Goal: Find specific page/section: Find specific page/section

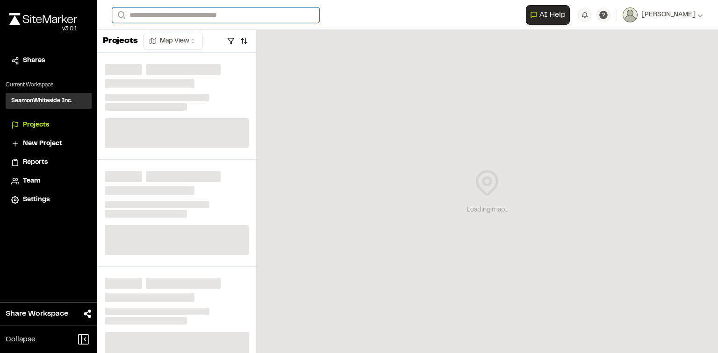
click at [171, 14] on input "Search" at bounding box center [215, 14] width 207 height 15
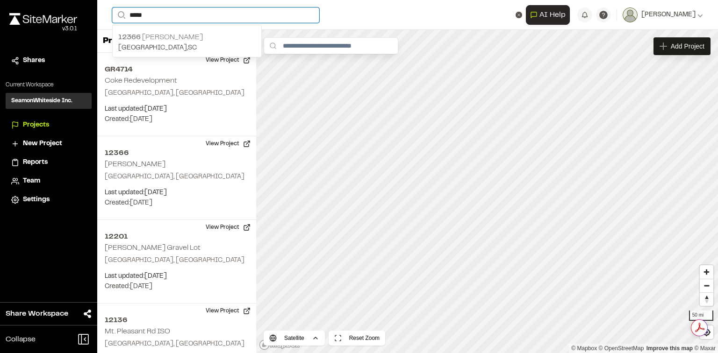
type input "*****"
click at [180, 39] on p "12366 Henry Tecklenburg" at bounding box center [186, 37] width 137 height 11
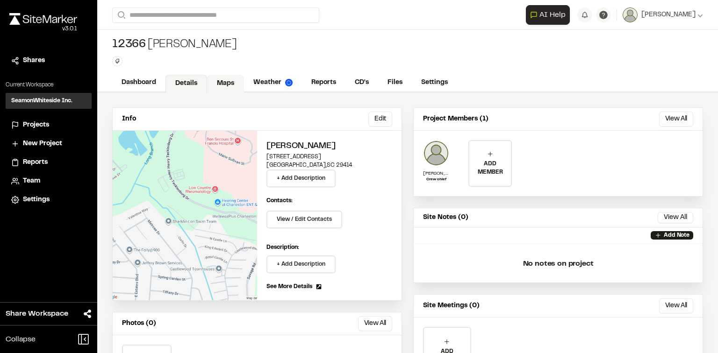
click at [222, 80] on link "Maps" at bounding box center [225, 84] width 37 height 18
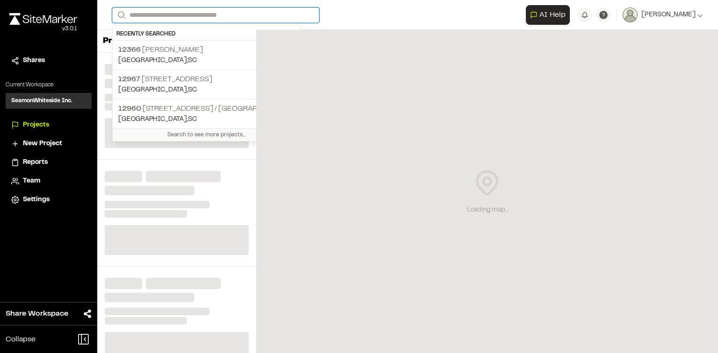
click at [191, 17] on input "Search" at bounding box center [215, 14] width 207 height 15
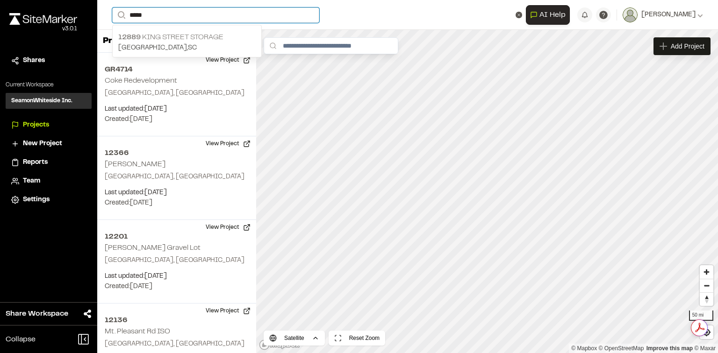
type input "*****"
click at [194, 38] on p "[STREET_ADDRESS] Storage" at bounding box center [186, 37] width 137 height 11
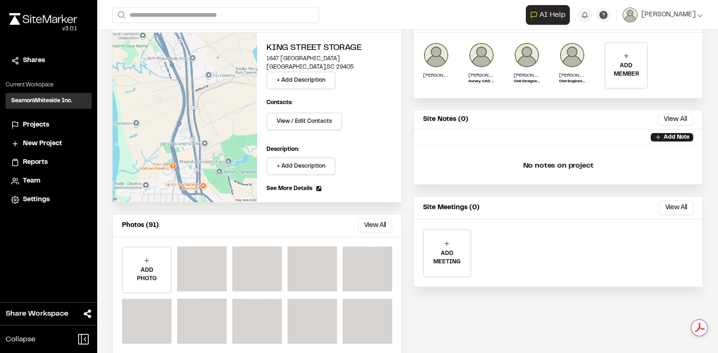
scroll to position [110, 0]
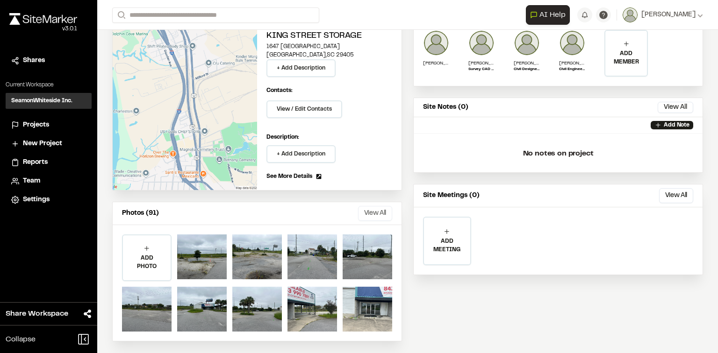
click at [376, 212] on button "View All" at bounding box center [375, 213] width 34 height 15
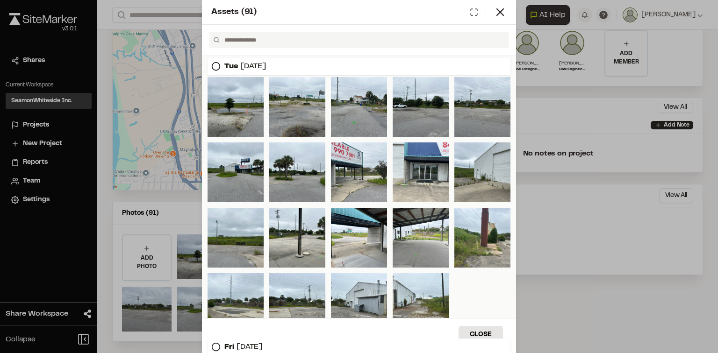
scroll to position [187, 0]
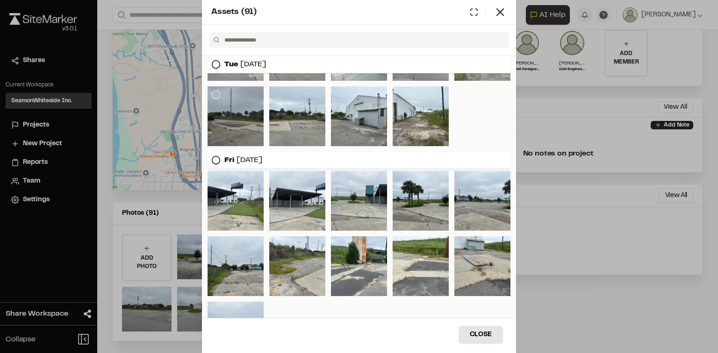
click at [245, 116] on div at bounding box center [236, 116] width 56 height 60
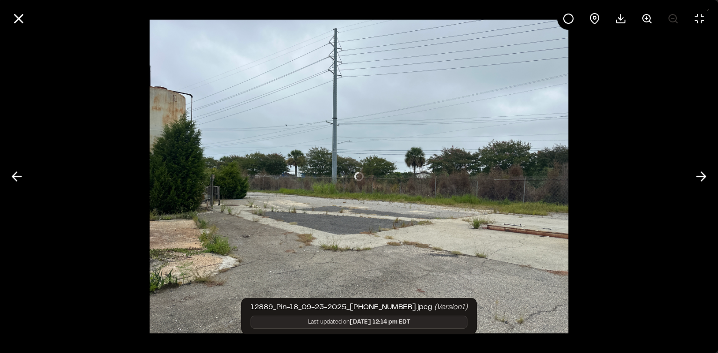
click at [235, 196] on div at bounding box center [359, 176] width 718 height 353
click at [688, 175] on div at bounding box center [359, 176] width 718 height 353
click at [695, 175] on icon at bounding box center [701, 177] width 15 height 16
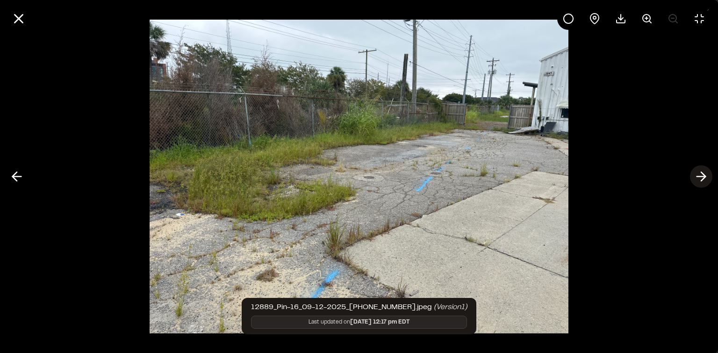
click at [700, 180] on icon at bounding box center [701, 177] width 15 height 16
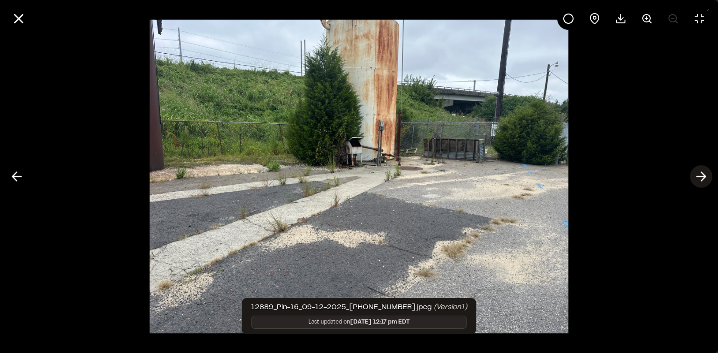
click at [706, 175] on icon at bounding box center [701, 177] width 15 height 16
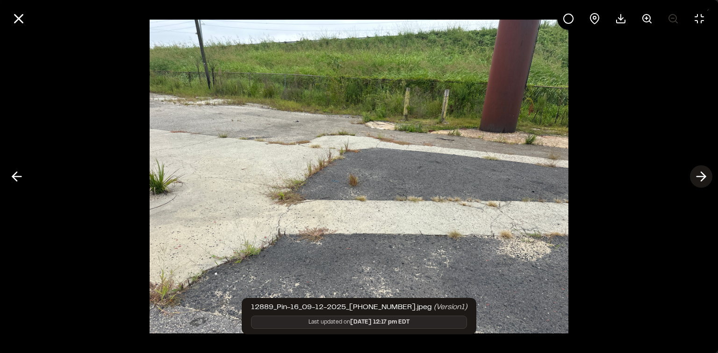
click at [706, 175] on icon at bounding box center [701, 177] width 15 height 16
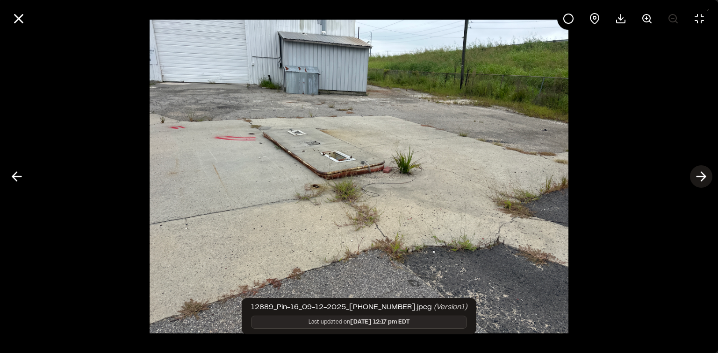
click at [698, 177] on line at bounding box center [701, 177] width 9 height 0
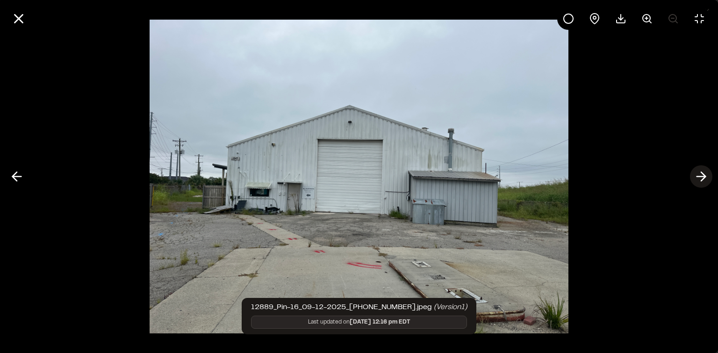
click at [701, 173] on icon at bounding box center [701, 177] width 15 height 16
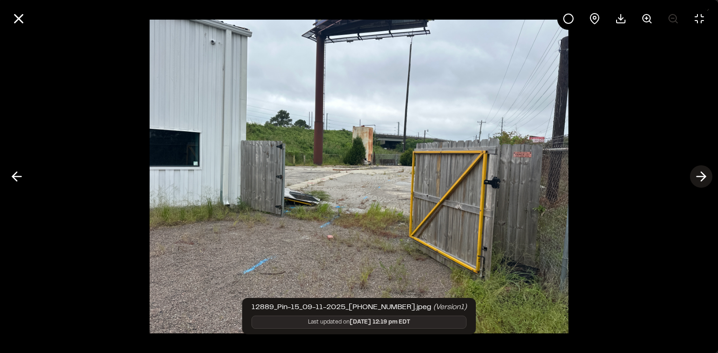
click at [703, 177] on line at bounding box center [701, 177] width 9 height 0
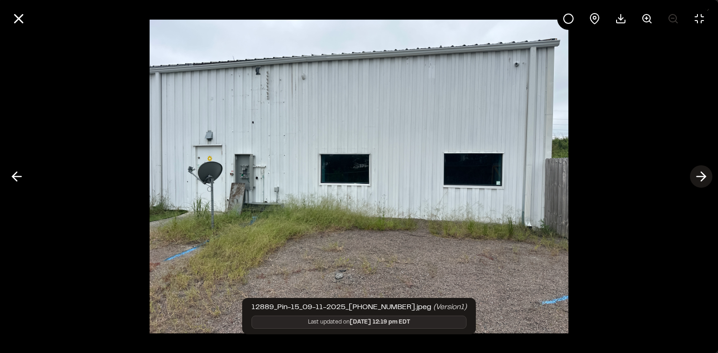
click at [704, 178] on polyline at bounding box center [703, 176] width 4 height 9
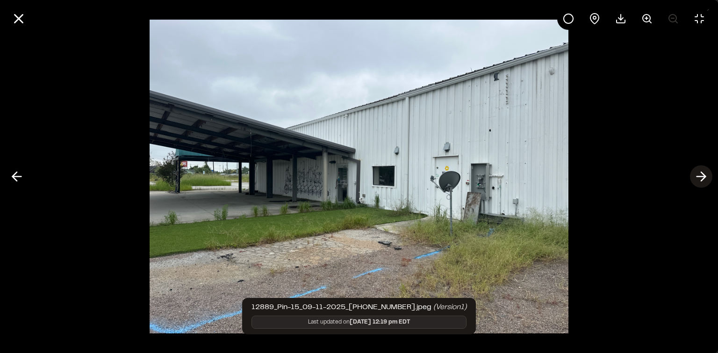
click at [704, 178] on polyline at bounding box center [703, 176] width 4 height 9
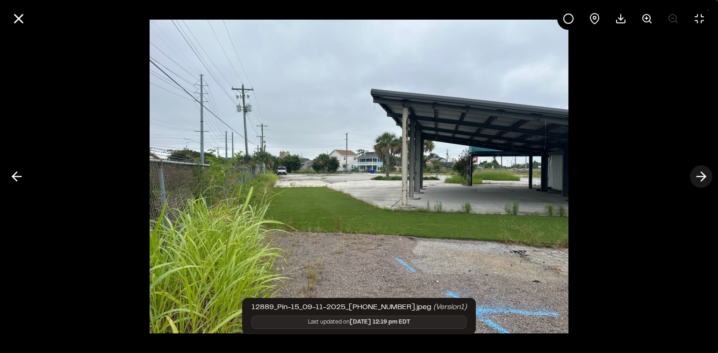
click at [697, 178] on icon at bounding box center [701, 177] width 15 height 16
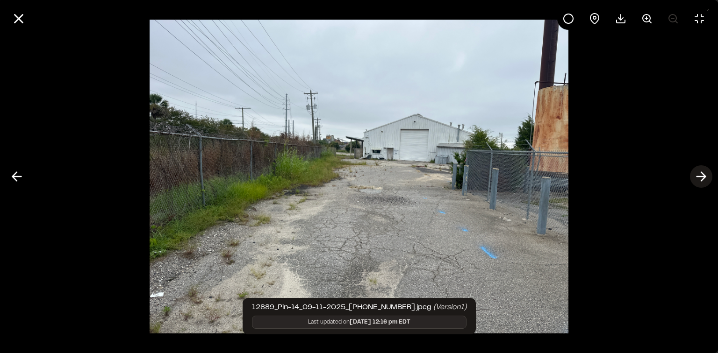
click at [695, 185] on button at bounding box center [701, 176] width 22 height 22
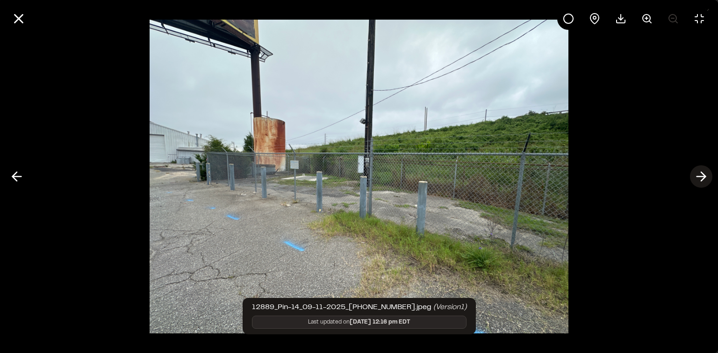
click at [698, 177] on line at bounding box center [701, 177] width 9 height 0
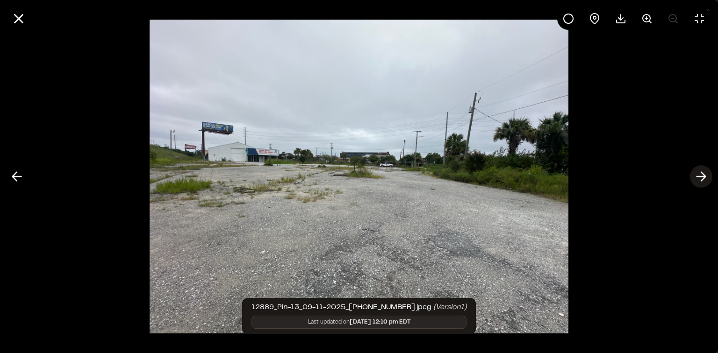
click at [701, 178] on icon at bounding box center [701, 177] width 15 height 16
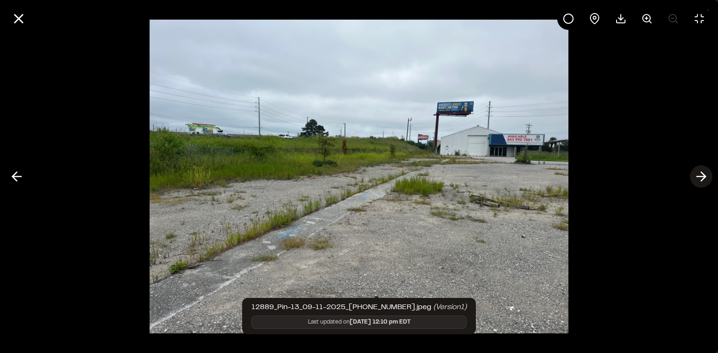
click at [703, 172] on icon at bounding box center [701, 177] width 15 height 16
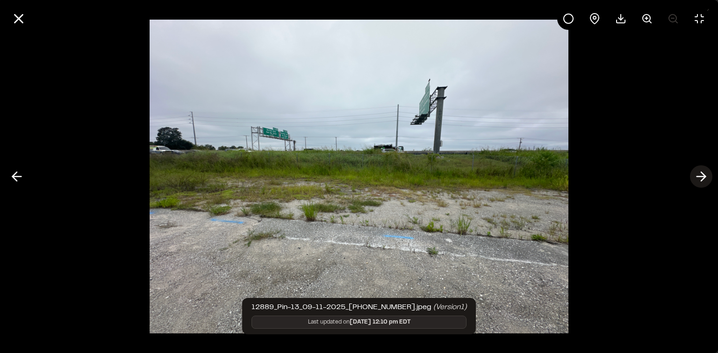
click at [703, 172] on icon at bounding box center [701, 177] width 15 height 16
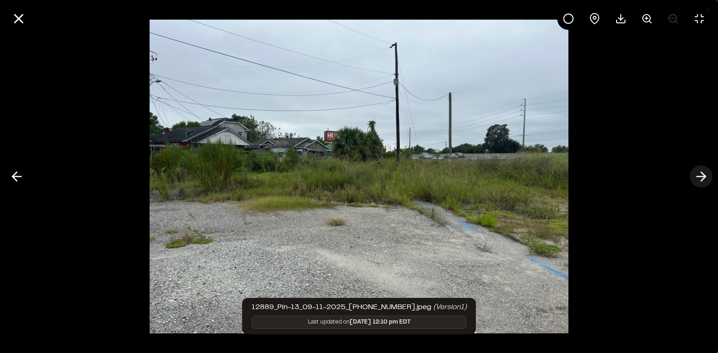
click at [703, 172] on icon at bounding box center [701, 177] width 15 height 16
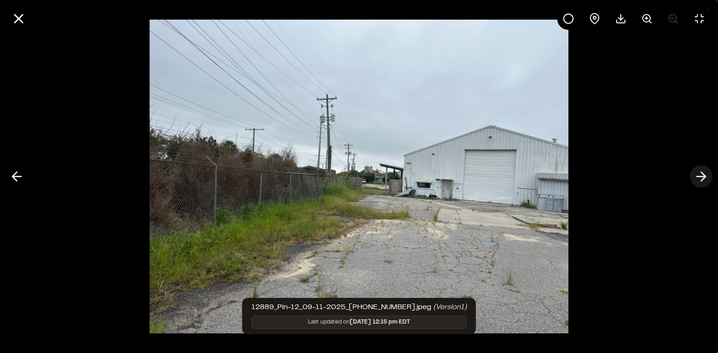
click at [703, 172] on icon at bounding box center [701, 177] width 15 height 16
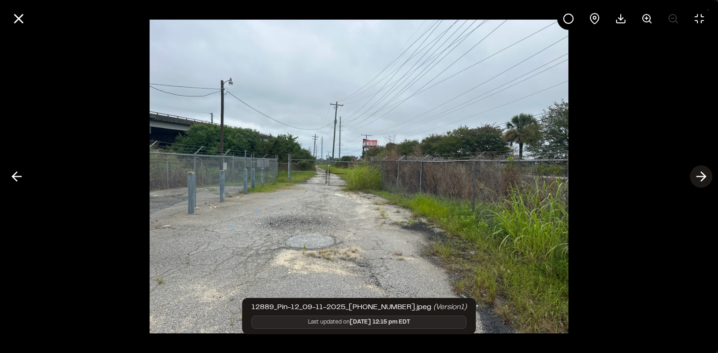
click at [703, 172] on icon at bounding box center [701, 177] width 15 height 16
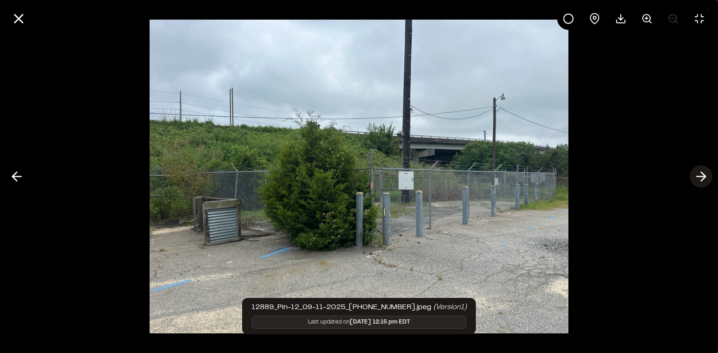
click at [703, 172] on icon at bounding box center [701, 177] width 15 height 16
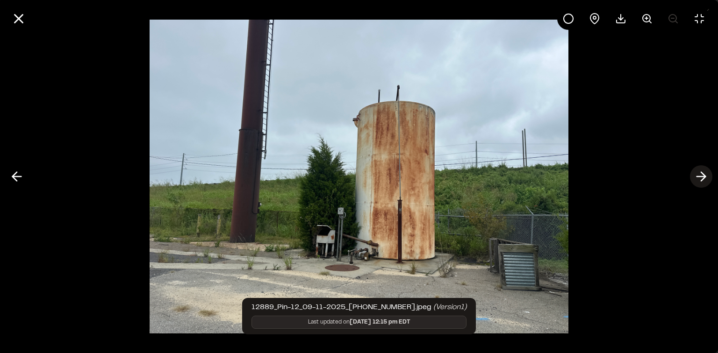
click at [703, 172] on icon at bounding box center [701, 177] width 15 height 16
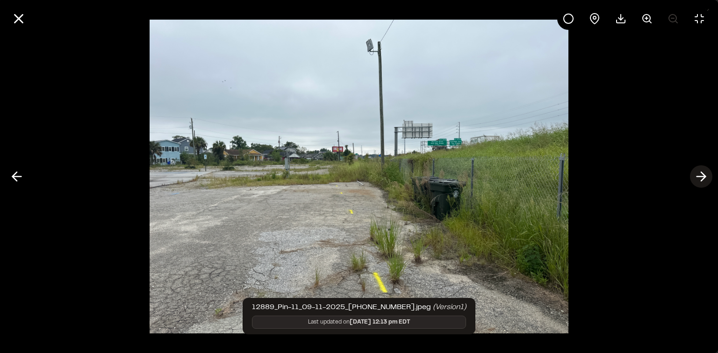
click at [696, 171] on icon at bounding box center [701, 177] width 15 height 16
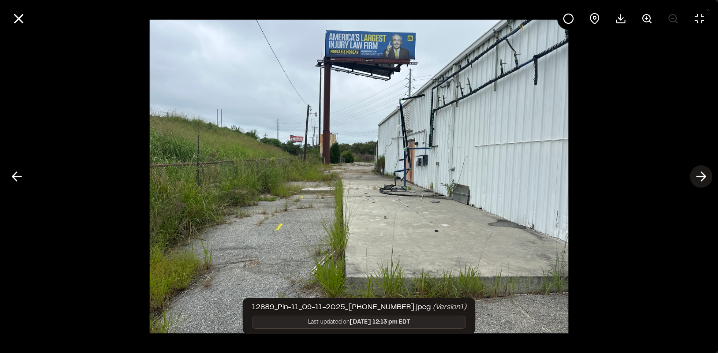
click at [696, 171] on icon at bounding box center [701, 177] width 15 height 16
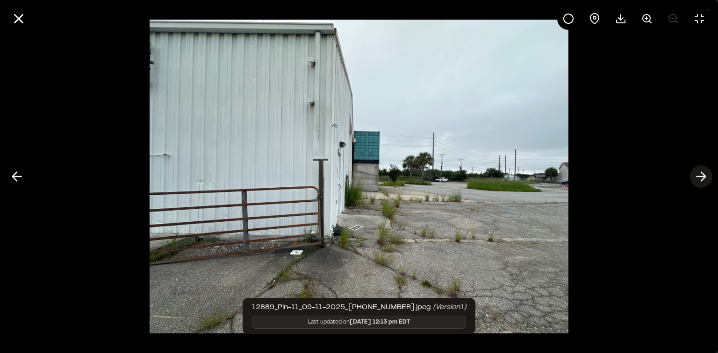
click at [696, 171] on icon at bounding box center [701, 177] width 15 height 16
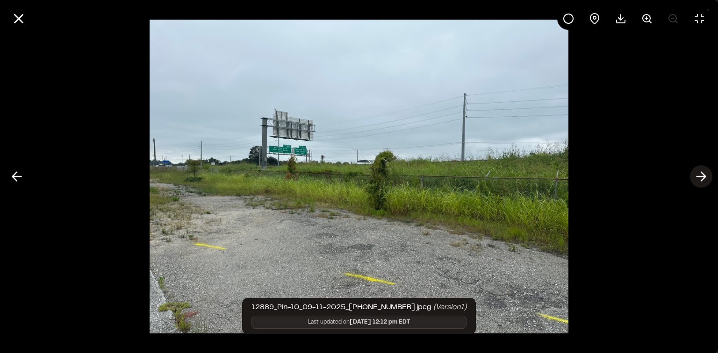
click at [696, 171] on icon at bounding box center [701, 177] width 15 height 16
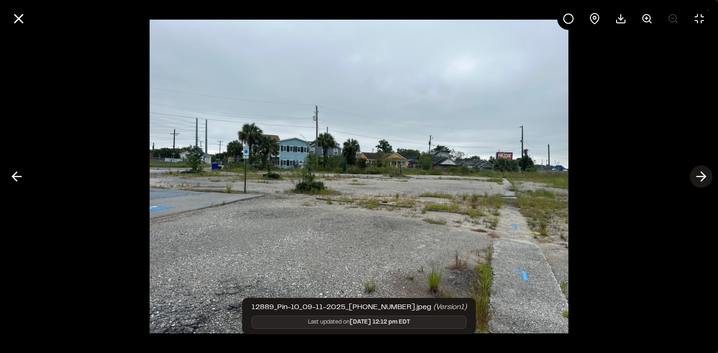
click at [692, 174] on button at bounding box center [701, 176] width 22 height 22
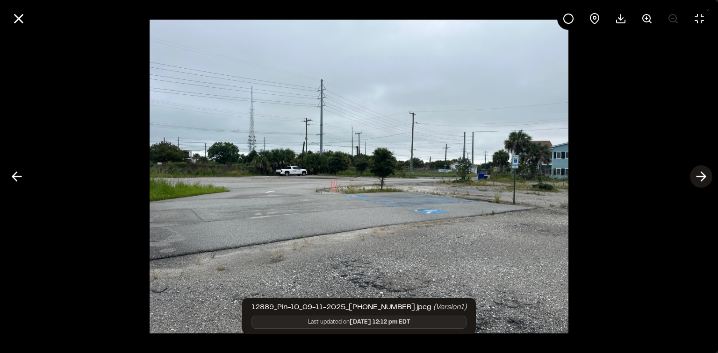
click at [692, 173] on button at bounding box center [701, 176] width 22 height 22
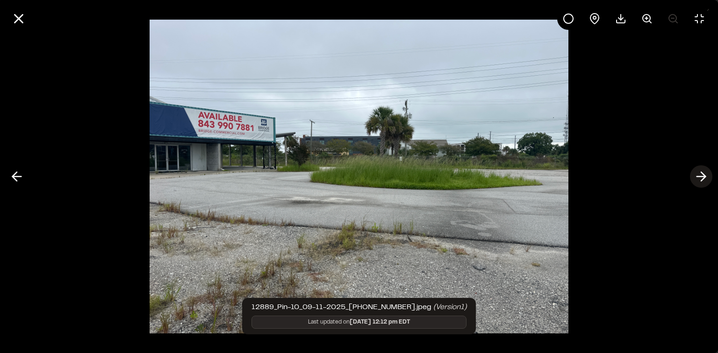
click at [692, 173] on button at bounding box center [701, 176] width 22 height 22
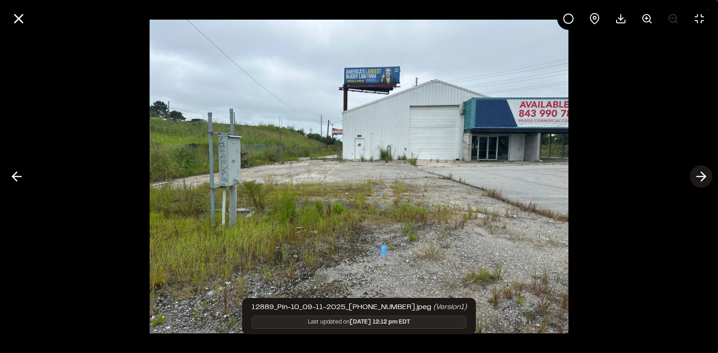
click at [692, 173] on button at bounding box center [701, 176] width 22 height 22
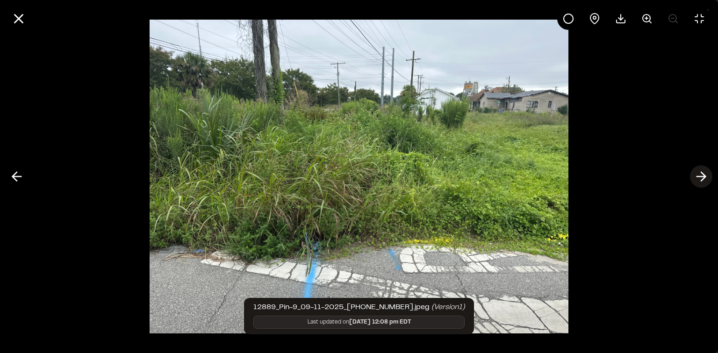
click at [692, 173] on button at bounding box center [701, 176] width 22 height 22
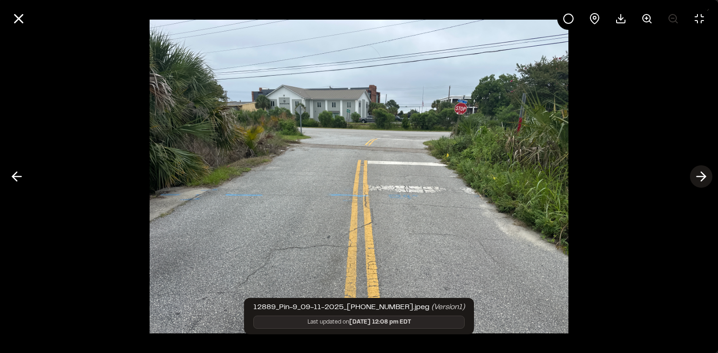
click at [692, 173] on button at bounding box center [701, 176] width 22 height 22
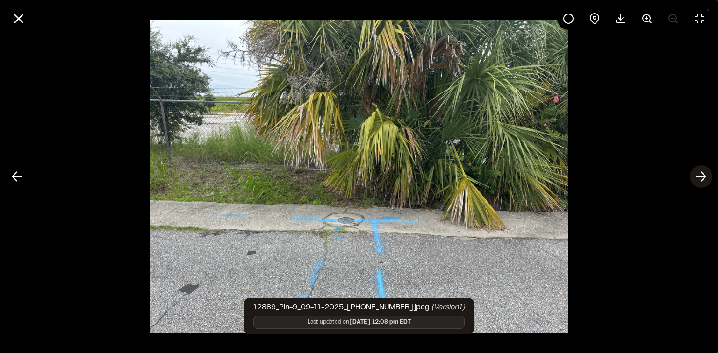
click at [692, 173] on button at bounding box center [701, 176] width 22 height 22
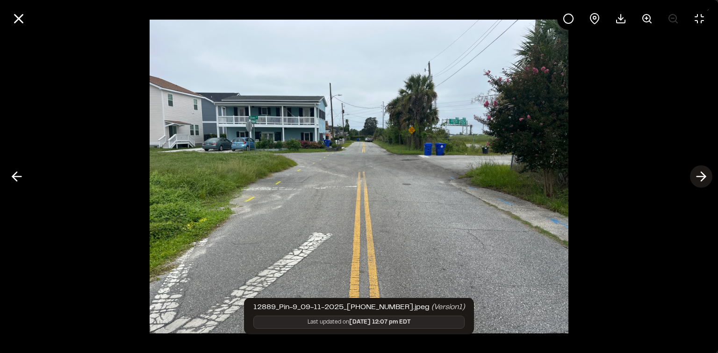
click at [692, 173] on button at bounding box center [701, 176] width 22 height 22
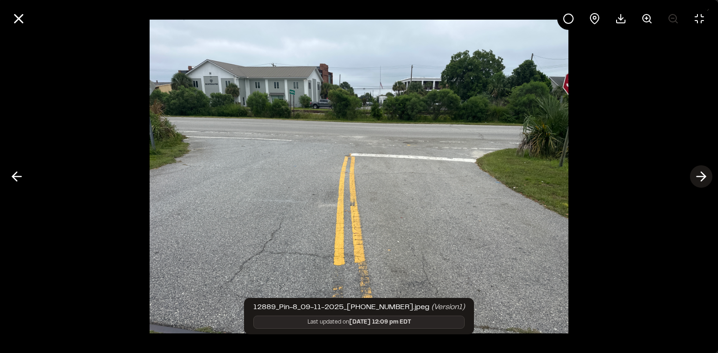
click at [692, 173] on button at bounding box center [701, 176] width 22 height 22
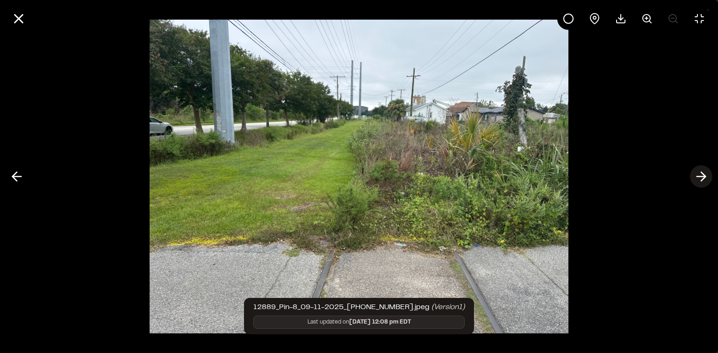
click at [692, 173] on button at bounding box center [701, 176] width 22 height 22
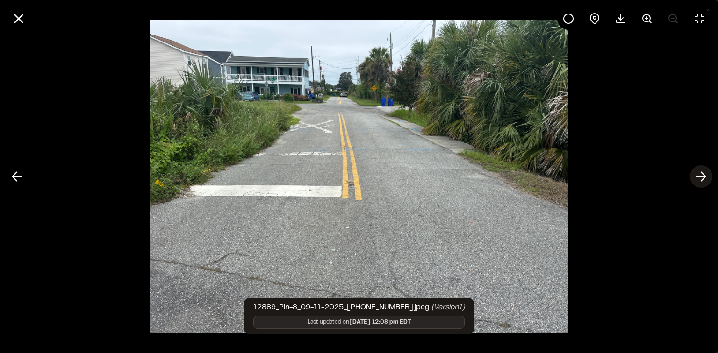
click at [692, 173] on button at bounding box center [701, 176] width 22 height 22
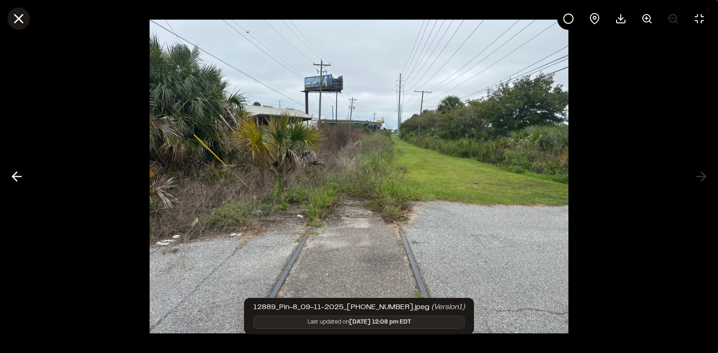
click at [14, 28] on button at bounding box center [18, 18] width 22 height 22
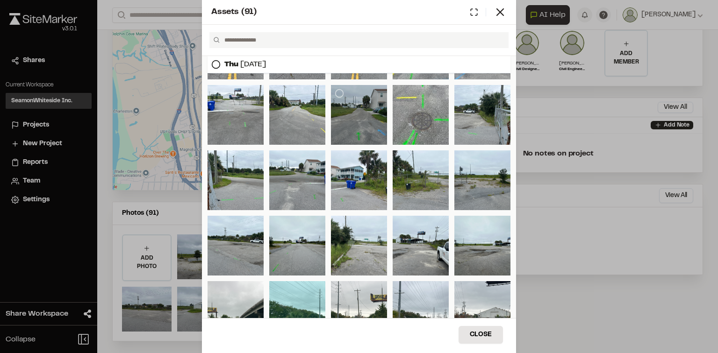
scroll to position [1087, 0]
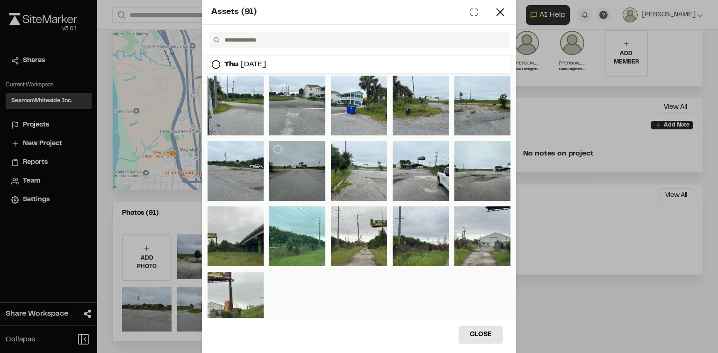
click at [290, 160] on div at bounding box center [297, 171] width 56 height 60
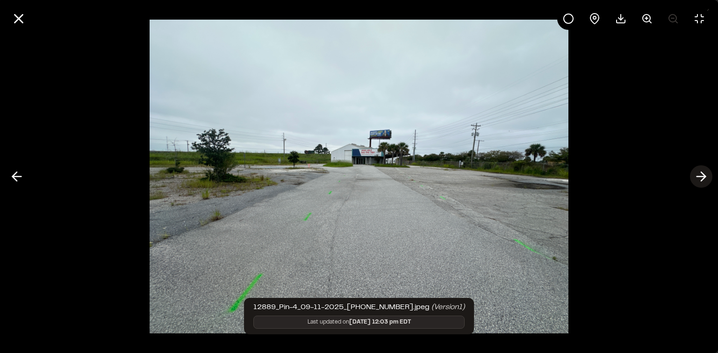
click at [699, 176] on icon at bounding box center [701, 177] width 15 height 16
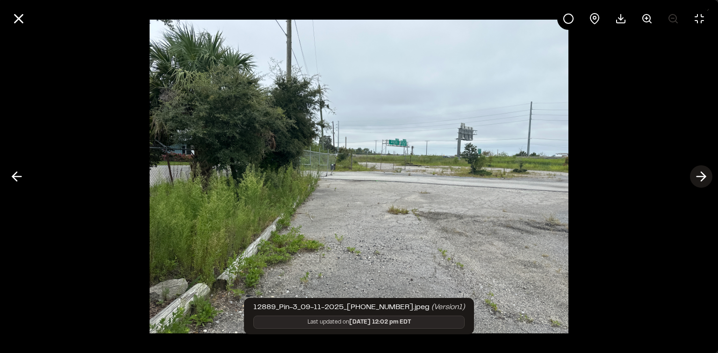
click at [699, 176] on icon at bounding box center [701, 177] width 15 height 16
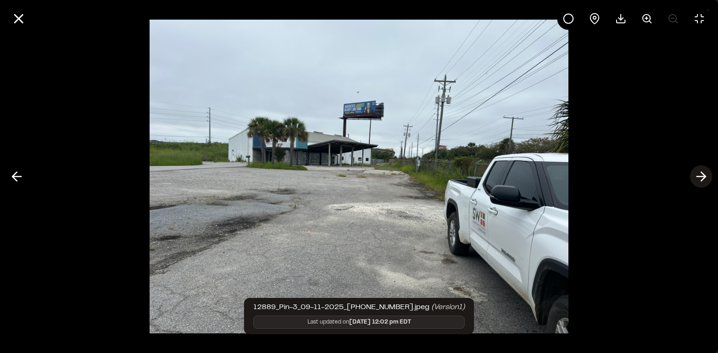
click at [699, 176] on icon at bounding box center [701, 177] width 15 height 16
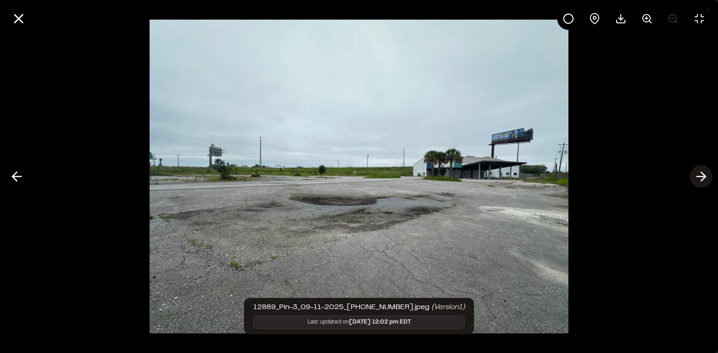
click at [699, 176] on icon at bounding box center [701, 177] width 15 height 16
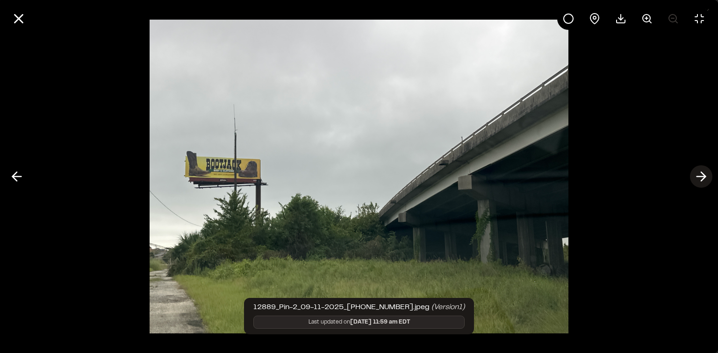
click at [699, 176] on icon at bounding box center [701, 177] width 15 height 16
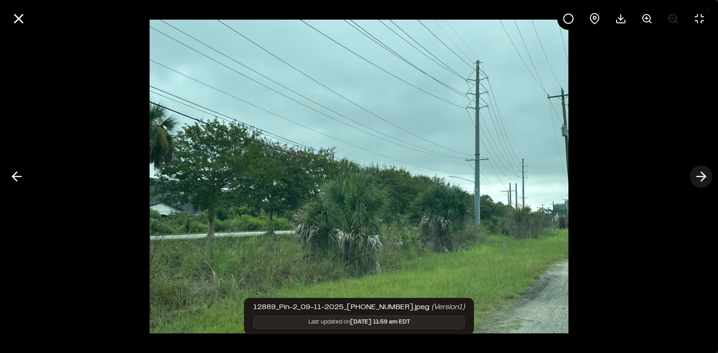
click at [699, 176] on icon at bounding box center [701, 177] width 15 height 16
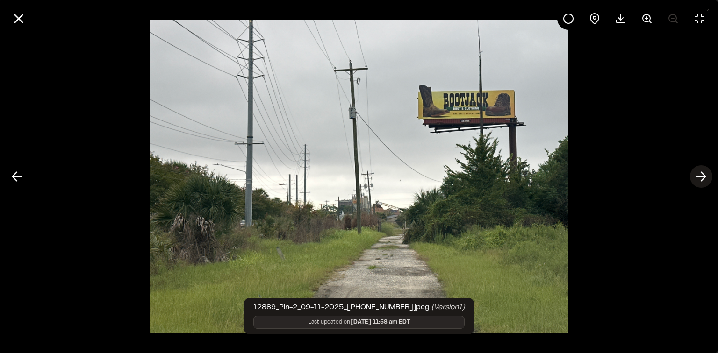
click at [699, 176] on icon at bounding box center [701, 177] width 15 height 16
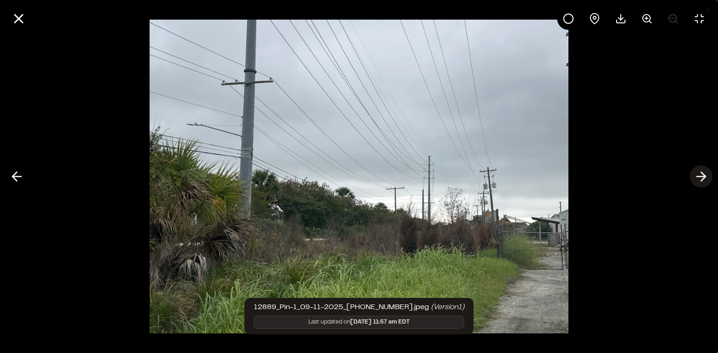
click at [699, 176] on icon at bounding box center [701, 177] width 15 height 16
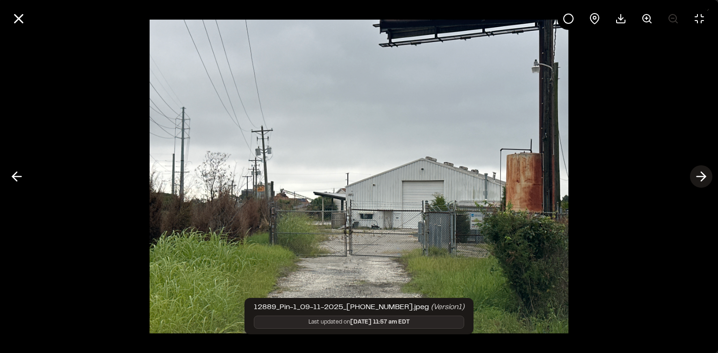
click at [699, 176] on icon at bounding box center [701, 177] width 15 height 16
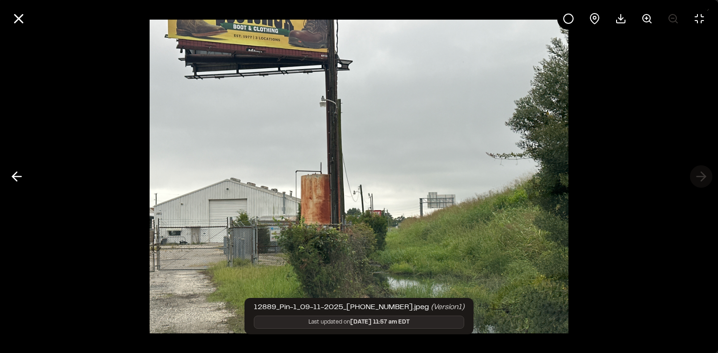
click at [699, 176] on div at bounding box center [359, 176] width 718 height 353
click at [11, 179] on icon at bounding box center [16, 177] width 15 height 16
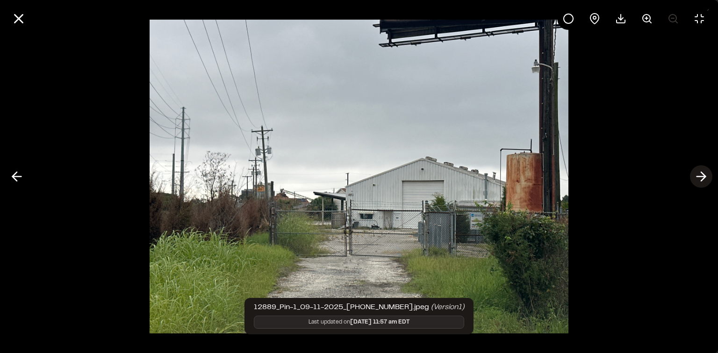
click at [701, 171] on icon at bounding box center [701, 177] width 15 height 16
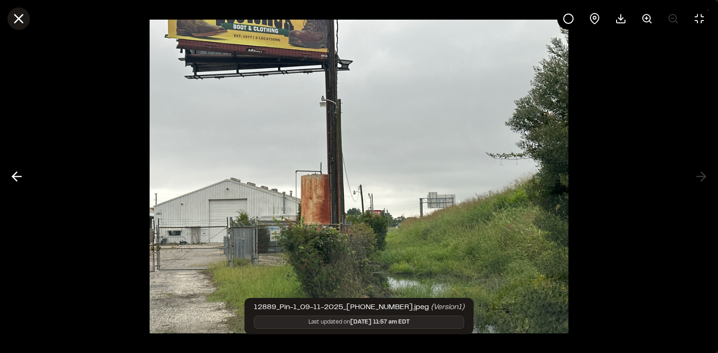
click at [15, 20] on icon at bounding box center [19, 19] width 16 height 16
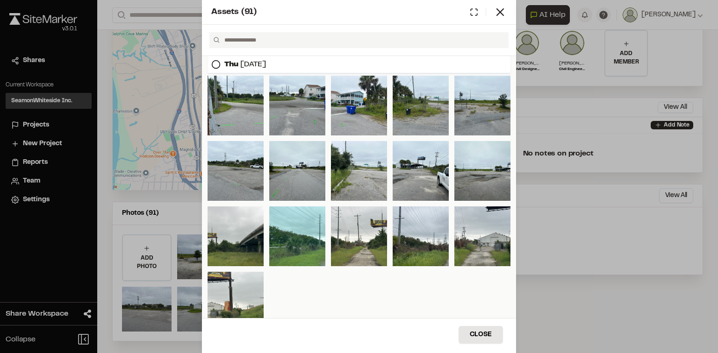
scroll to position [975, 0]
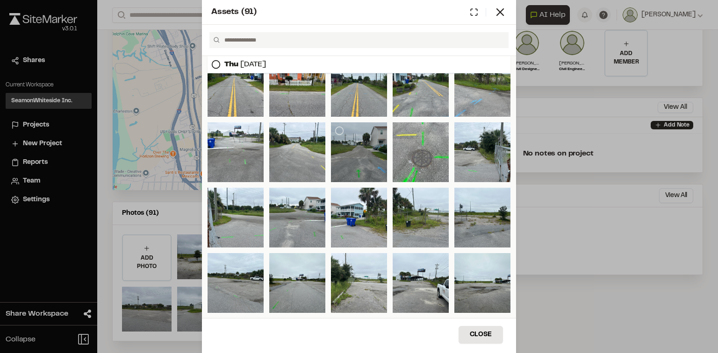
click at [370, 166] on div at bounding box center [359, 152] width 56 height 60
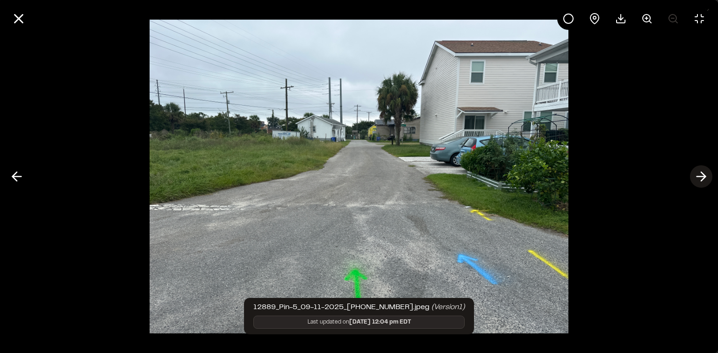
click at [705, 175] on icon at bounding box center [701, 177] width 15 height 16
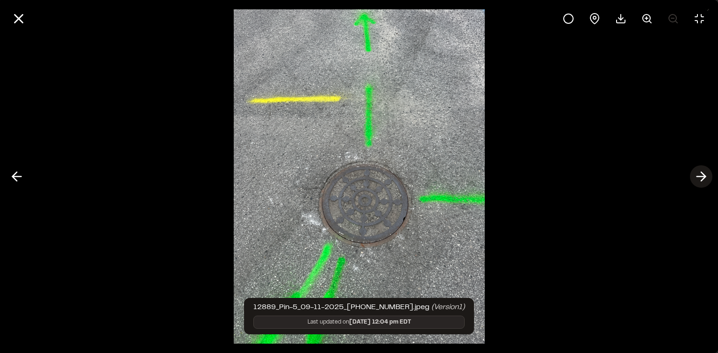
click at [705, 175] on icon at bounding box center [701, 177] width 15 height 16
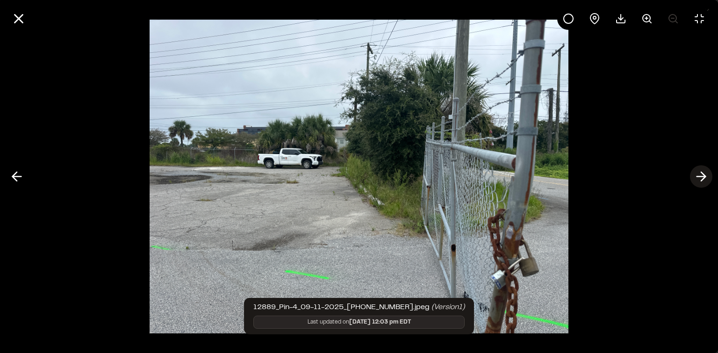
click at [705, 174] on icon at bounding box center [701, 177] width 15 height 16
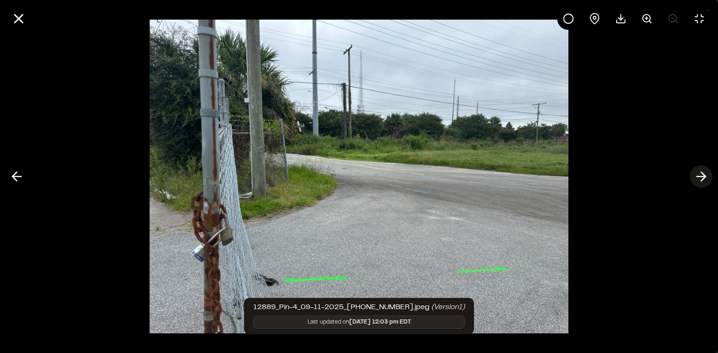
click at [705, 174] on icon at bounding box center [701, 177] width 15 height 16
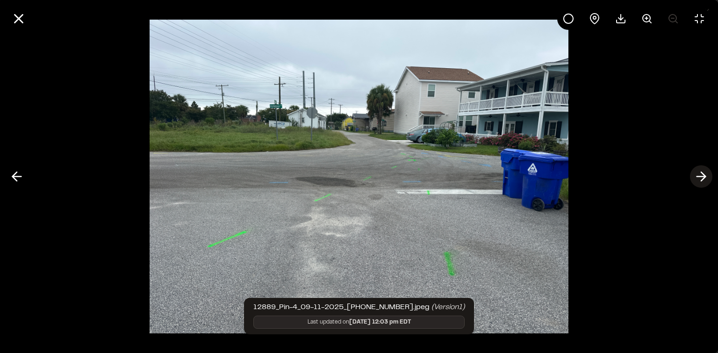
click at [705, 174] on icon at bounding box center [701, 177] width 15 height 16
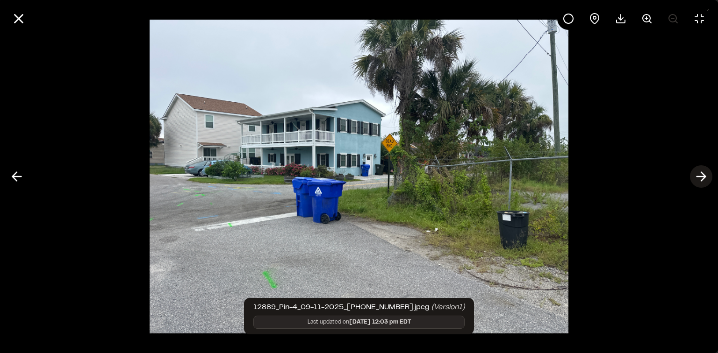
click at [705, 174] on icon at bounding box center [701, 177] width 15 height 16
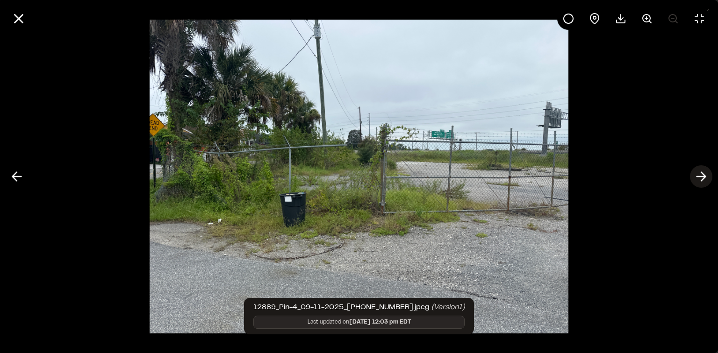
click at [705, 174] on icon at bounding box center [701, 177] width 15 height 16
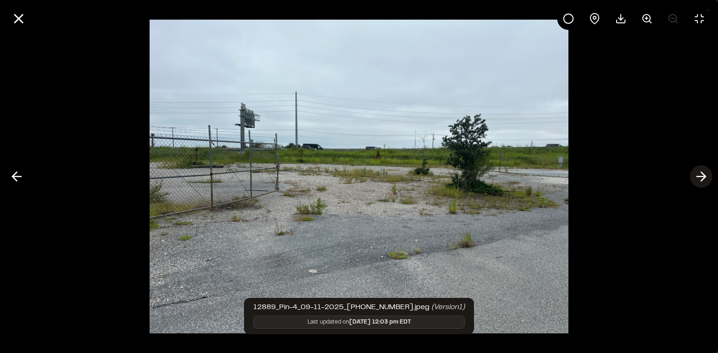
click at [705, 174] on icon at bounding box center [701, 177] width 15 height 16
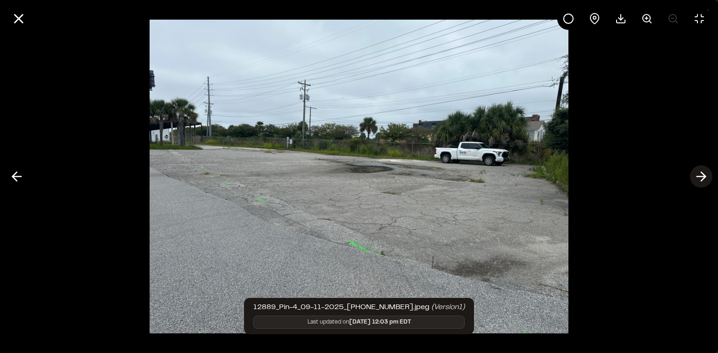
click at [705, 174] on icon at bounding box center [701, 177] width 15 height 16
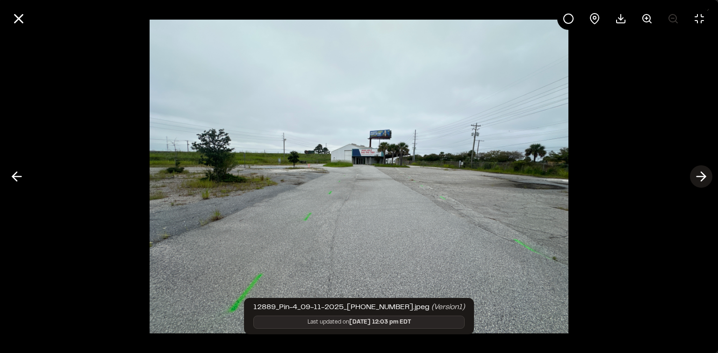
click at [705, 174] on icon at bounding box center [701, 177] width 15 height 16
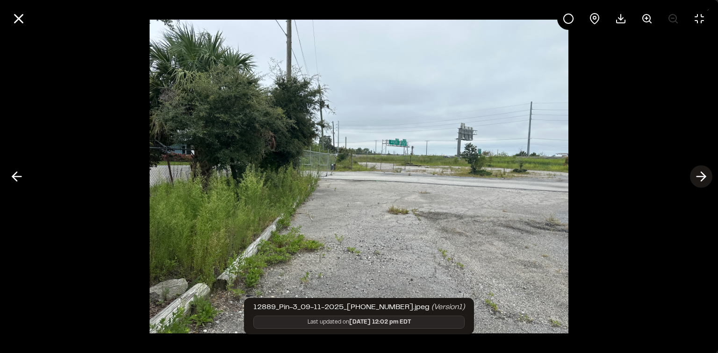
click at [705, 174] on icon at bounding box center [701, 177] width 15 height 16
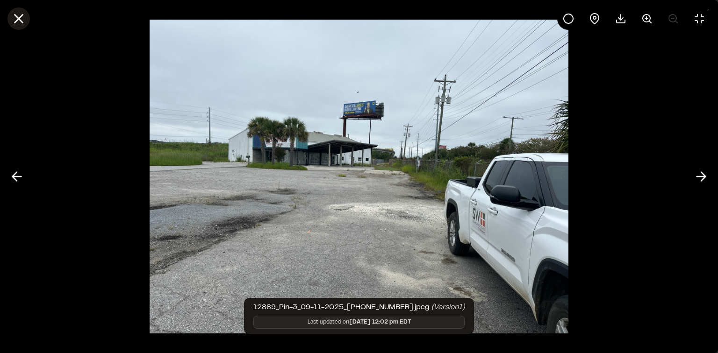
click at [19, 15] on icon at bounding box center [19, 19] width 16 height 16
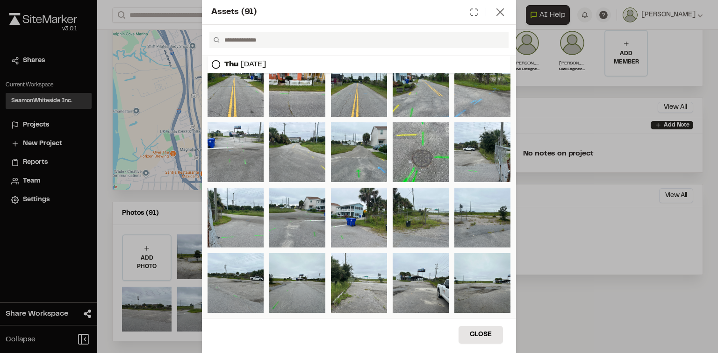
click at [505, 11] on icon at bounding box center [500, 12] width 13 height 13
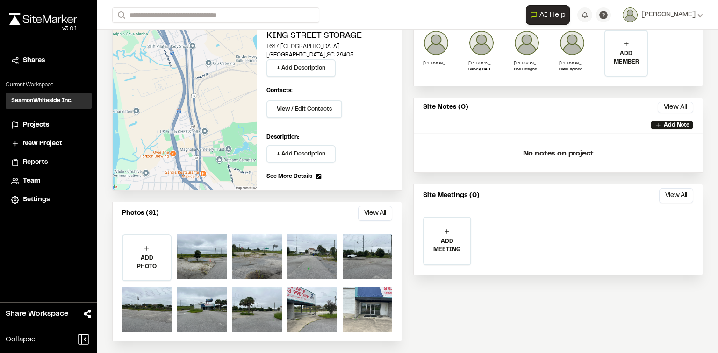
click at [501, 14] on icon at bounding box center [500, 19] width 13 height 13
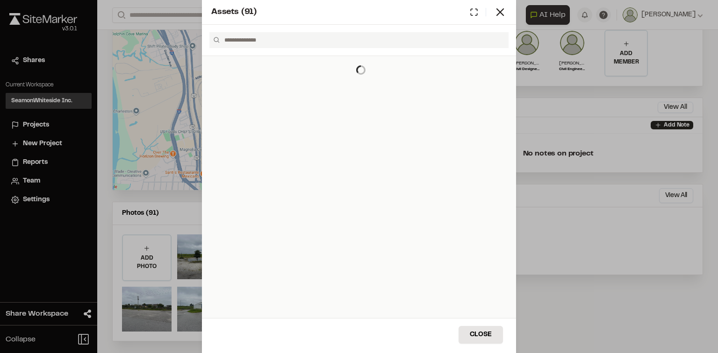
scroll to position [0, 0]
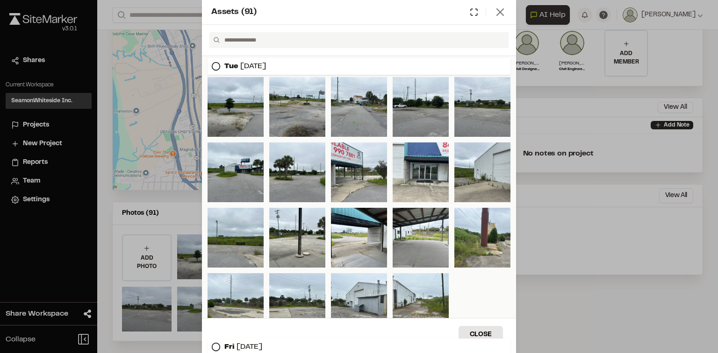
click at [497, 12] on icon at bounding box center [500, 12] width 13 height 13
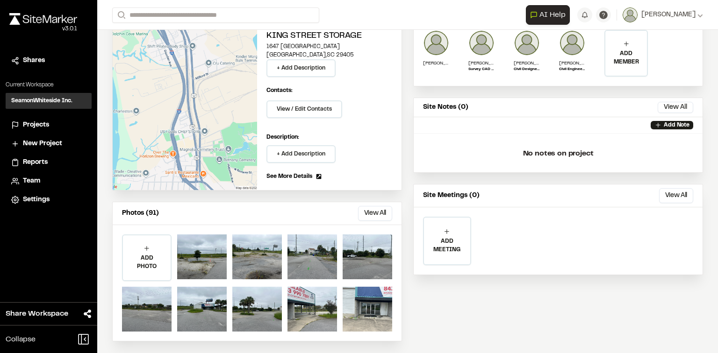
click at [499, 11] on div "**********" at bounding box center [407, 176] width 621 height 353
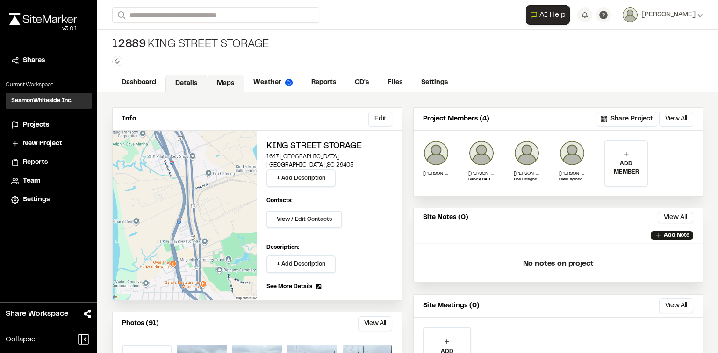
click at [222, 85] on link "Maps" at bounding box center [225, 84] width 37 height 18
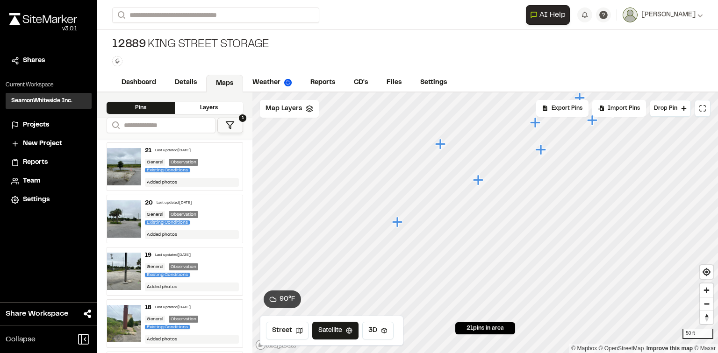
click at [397, 224] on icon "Map marker" at bounding box center [397, 222] width 10 height 10
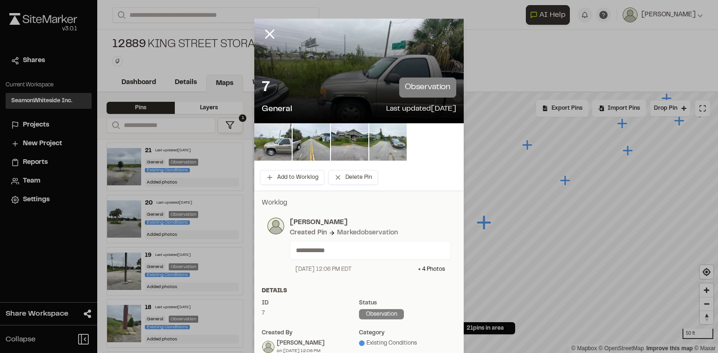
click at [382, 150] on img at bounding box center [387, 141] width 37 height 37
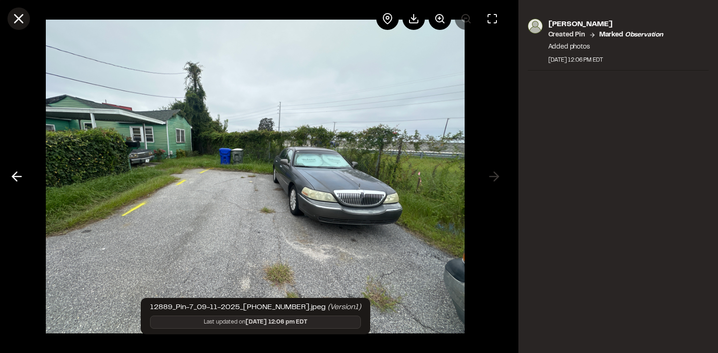
click at [18, 17] on line at bounding box center [19, 19] width 8 height 8
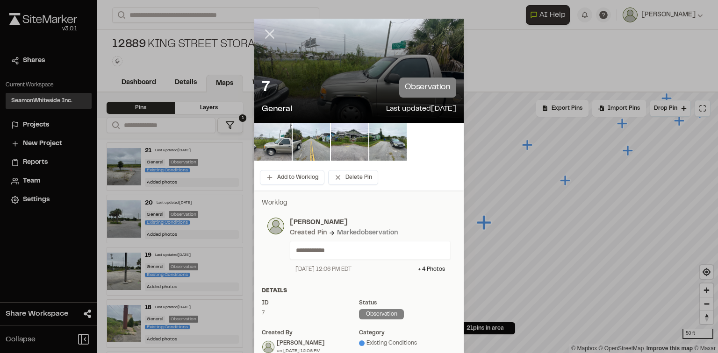
click at [265, 33] on icon at bounding box center [270, 34] width 16 height 16
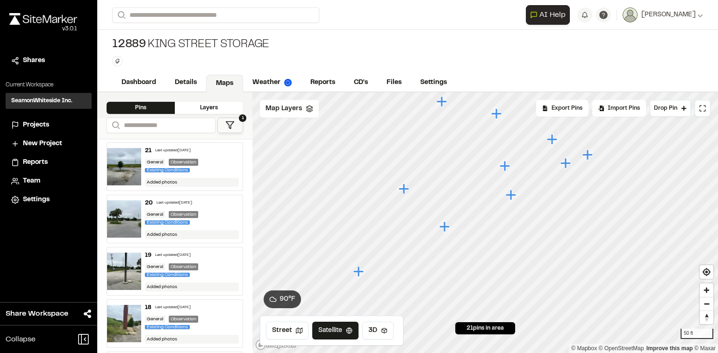
click at [404, 191] on icon "Map marker" at bounding box center [404, 189] width 10 height 10
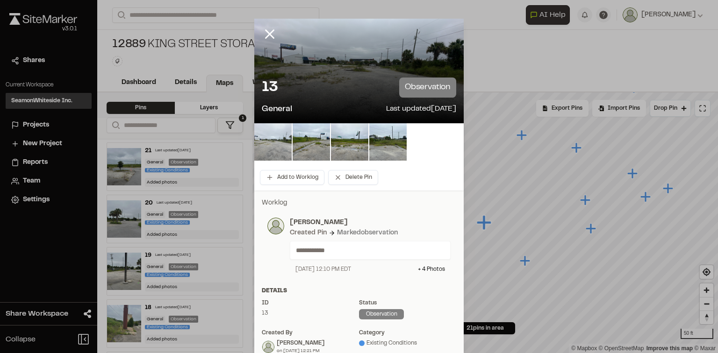
click at [271, 148] on img at bounding box center [272, 141] width 37 height 37
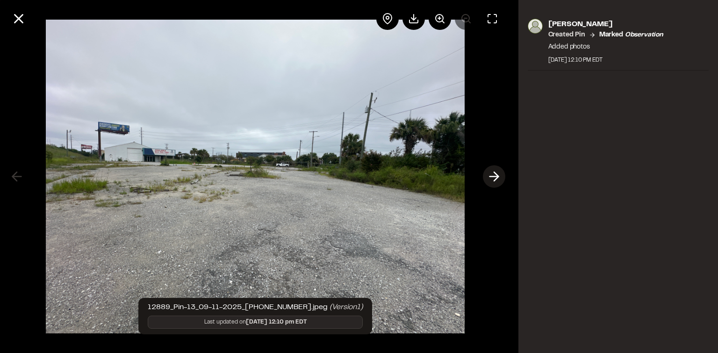
click at [489, 173] on icon at bounding box center [494, 177] width 15 height 16
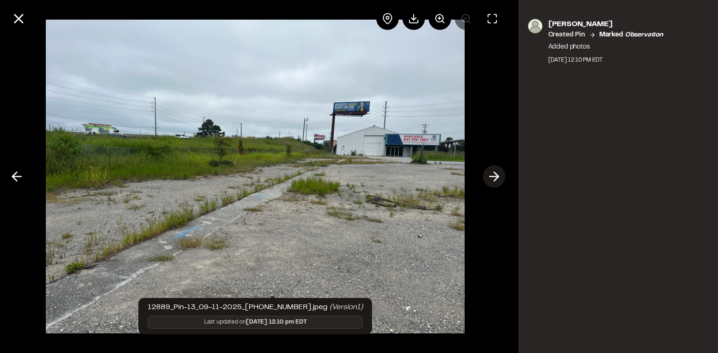
click at [489, 173] on icon at bounding box center [494, 177] width 15 height 16
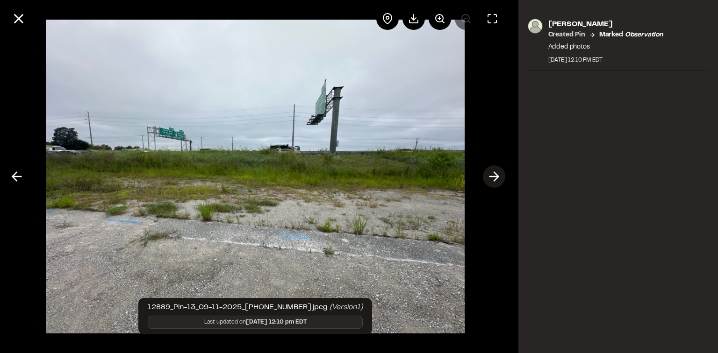
click at [489, 173] on icon at bounding box center [494, 177] width 15 height 16
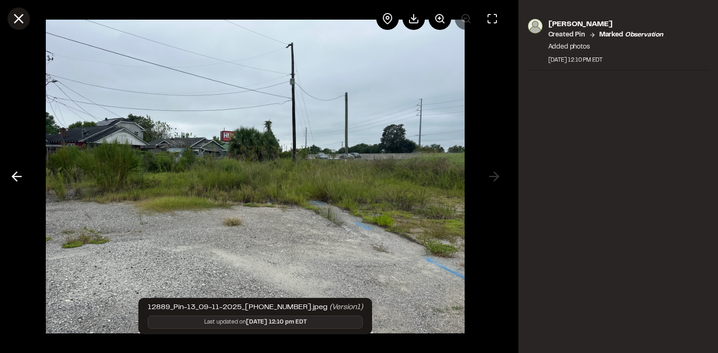
click at [19, 19] on line at bounding box center [19, 19] width 8 height 8
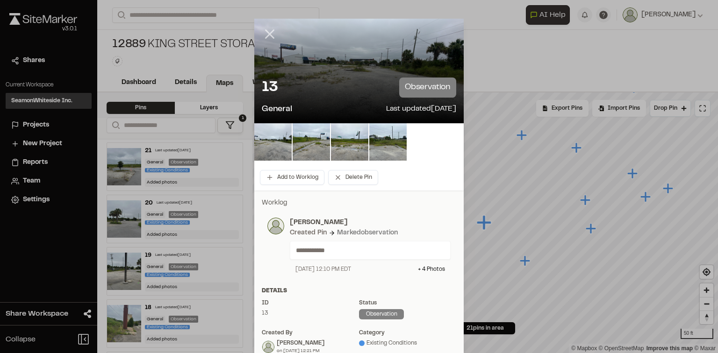
click at [267, 35] on line at bounding box center [270, 34] width 8 height 8
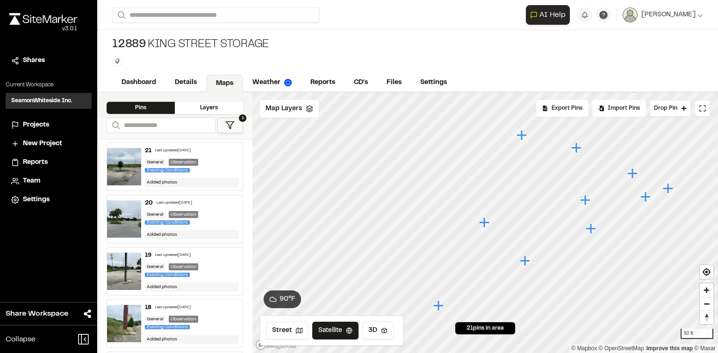
click at [631, 174] on icon "Map marker" at bounding box center [632, 173] width 10 height 10
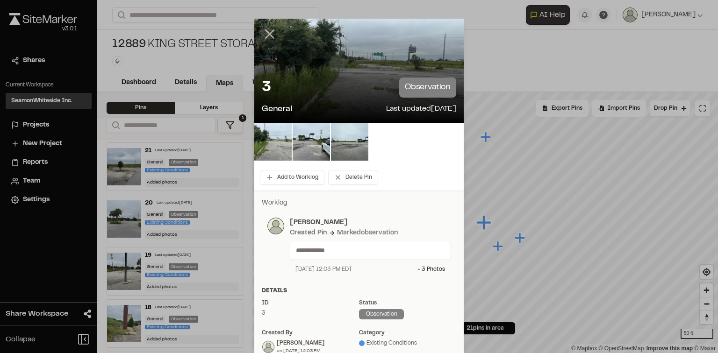
click at [263, 35] on icon at bounding box center [270, 34] width 16 height 16
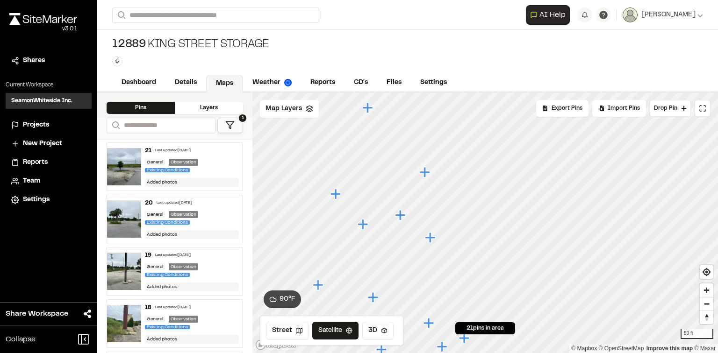
drag, startPoint x: 406, startPoint y: 137, endPoint x: 362, endPoint y: 225, distance: 98.0
click at [362, 225] on icon "Map marker" at bounding box center [363, 224] width 10 height 10
click at [345, 196] on icon "Map marker" at bounding box center [343, 197] width 10 height 10
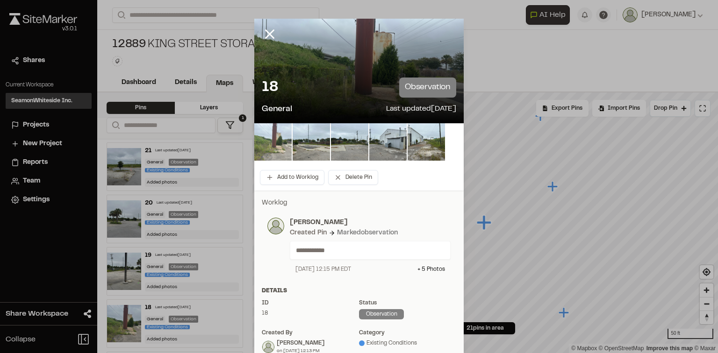
click at [264, 145] on img at bounding box center [272, 141] width 37 height 37
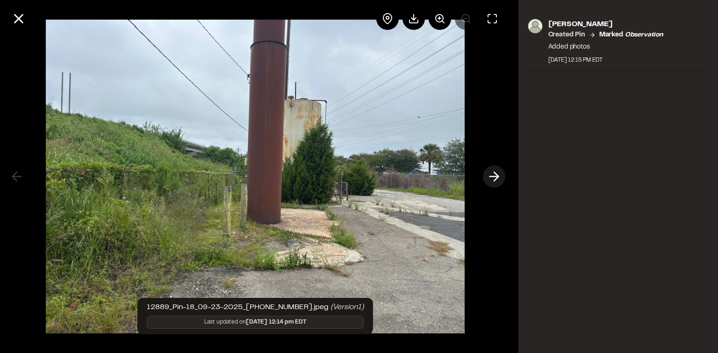
click at [492, 175] on icon at bounding box center [494, 177] width 15 height 16
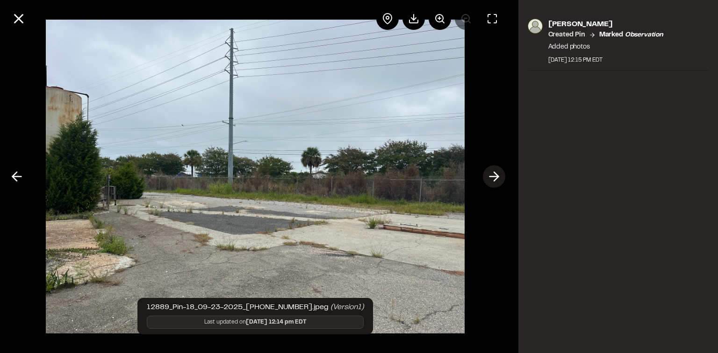
click at [492, 175] on icon at bounding box center [494, 177] width 15 height 16
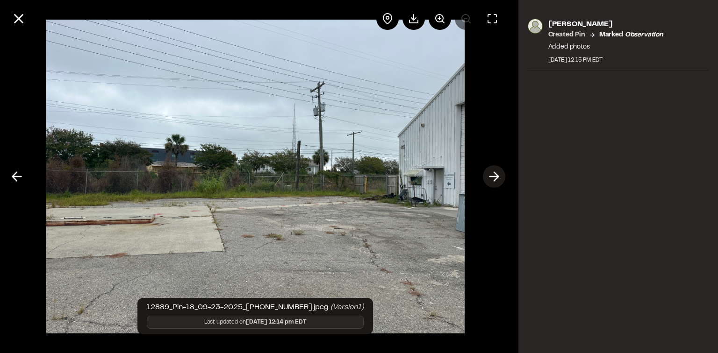
click at [492, 175] on icon at bounding box center [494, 177] width 15 height 16
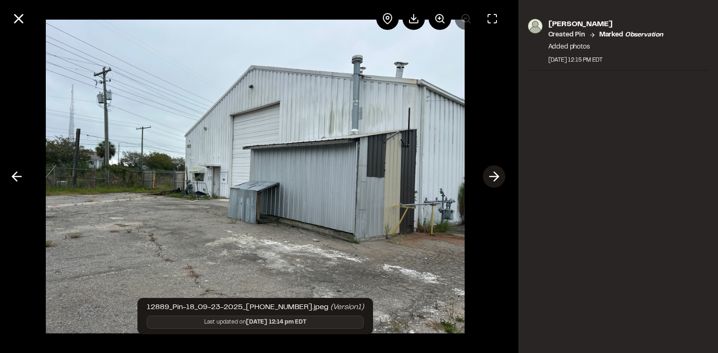
click at [492, 175] on icon at bounding box center [494, 177] width 15 height 16
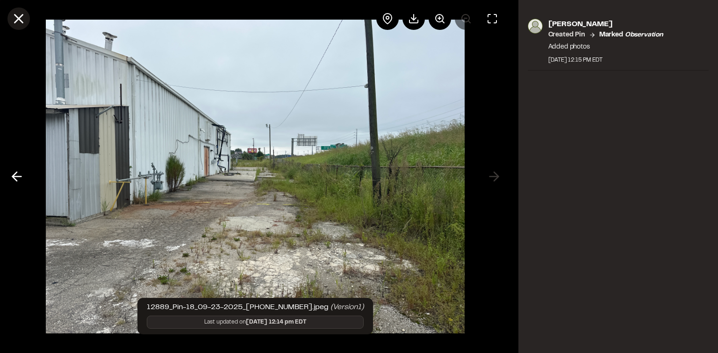
click at [25, 16] on icon at bounding box center [19, 19] width 16 height 16
